Goal: Task Accomplishment & Management: Complete application form

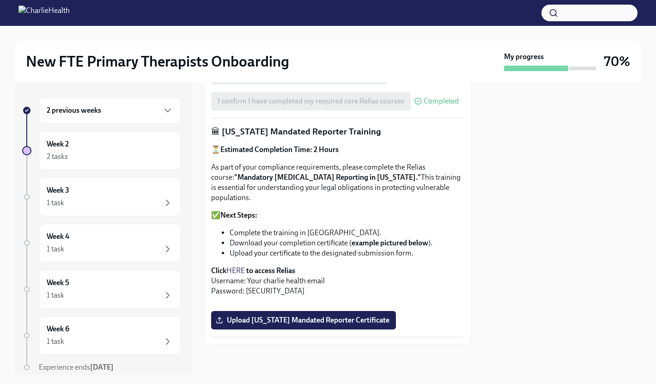
scroll to position [636, 0]
click at [308, 318] on span "Upload [US_STATE] Mandated Reporter Certificate" at bounding box center [304, 319] width 172 height 9
click at [0, 0] on input "Upload [US_STATE] Mandated Reporter Certificate" at bounding box center [0, 0] width 0 height 0
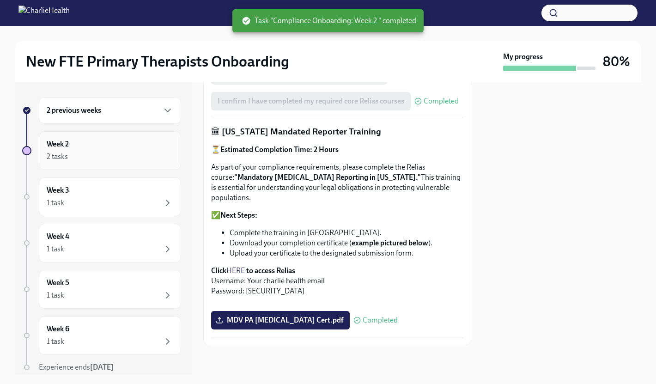
click at [64, 157] on div "2 tasks" at bounding box center [57, 156] width 21 height 10
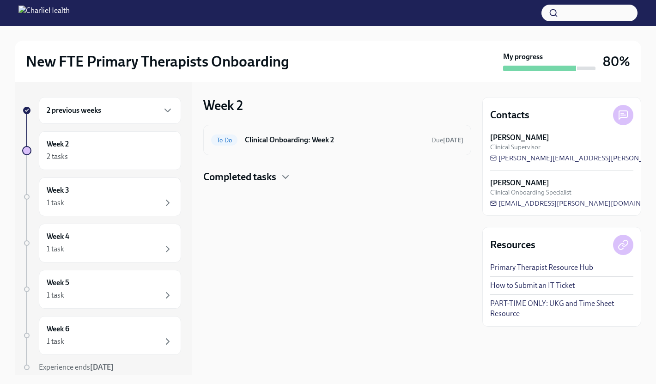
click at [274, 138] on h6 "Clinical Onboarding: Week 2" at bounding box center [334, 140] width 179 height 10
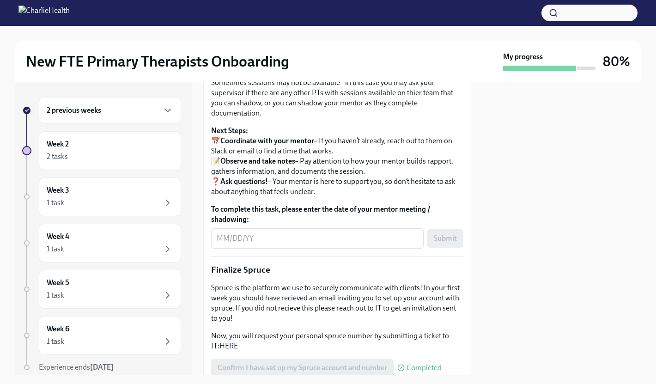
scroll to position [927, 0]
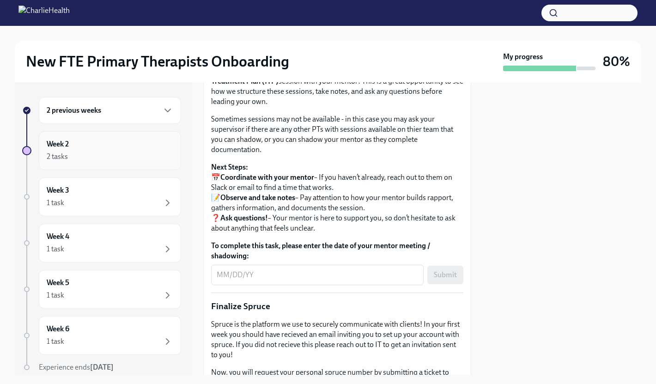
click at [75, 162] on div "Week 2 2 tasks" at bounding box center [110, 150] width 142 height 39
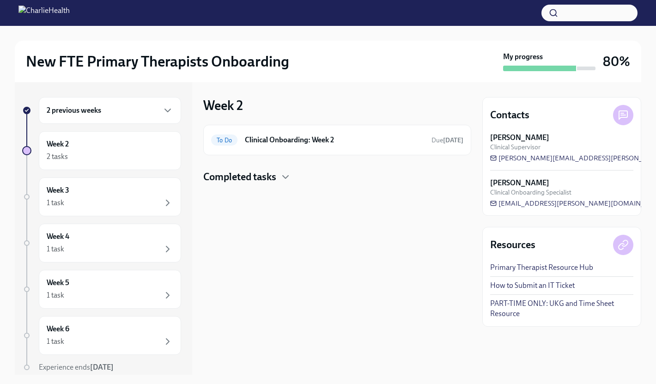
click at [249, 181] on h4 "Completed tasks" at bounding box center [239, 177] width 73 height 14
click at [321, 206] on h6 "Compliance Onboarding: Week 2" at bounding box center [324, 206] width 161 height 10
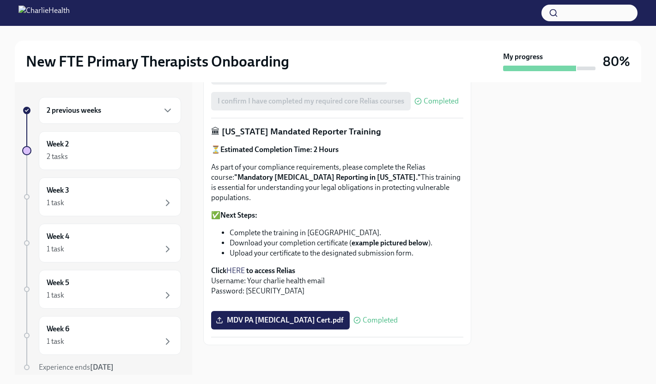
scroll to position [636, 0]
click at [52, 146] on h6 "Week 2" at bounding box center [58, 144] width 22 height 10
